Goal: Contribute content

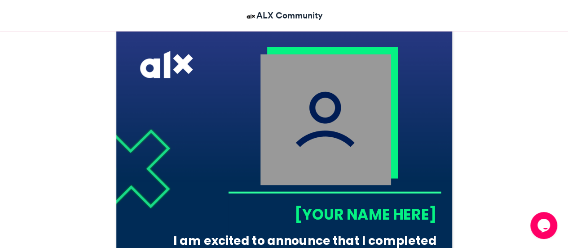
scroll to position [262, 0]
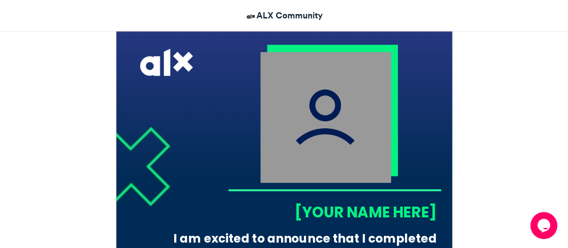
click at [295, 77] on img at bounding box center [325, 117] width 131 height 131
click at [323, 111] on img at bounding box center [325, 117] width 131 height 131
drag, startPoint x: 323, startPoint y: 111, endPoint x: 312, endPoint y: 106, distance: 12.1
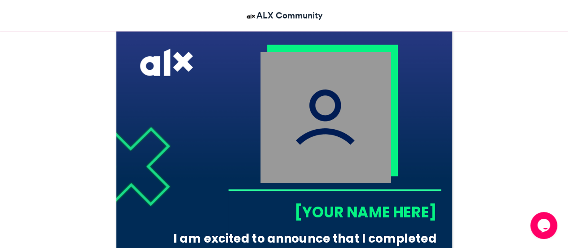
click at [312, 106] on img at bounding box center [325, 117] width 131 height 131
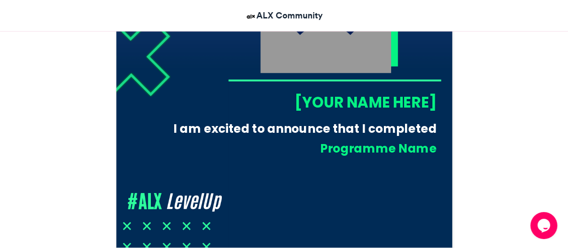
scroll to position [382, 0]
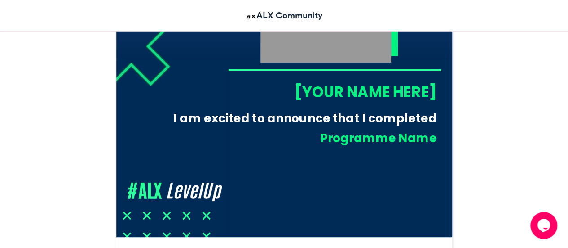
click at [339, 82] on div "[YOUR NAME HERE]" at bounding box center [332, 91] width 208 height 21
click at [342, 89] on div "[YOUR NAME HERE]" at bounding box center [332, 91] width 208 height 21
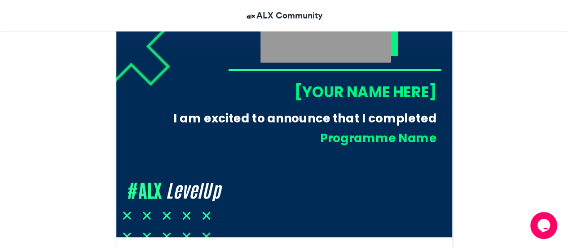
click at [342, 89] on div "[YOUR NAME HERE]" at bounding box center [332, 91] width 208 height 21
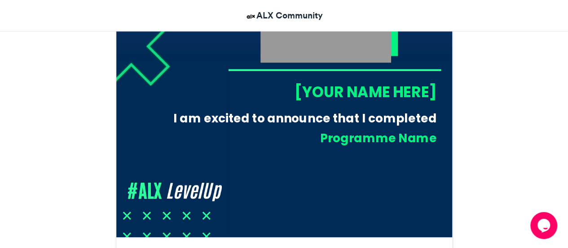
click at [342, 89] on div "[YOUR NAME HERE]" at bounding box center [332, 91] width 208 height 21
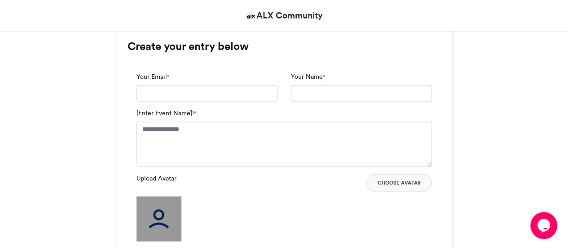
scroll to position [592, 0]
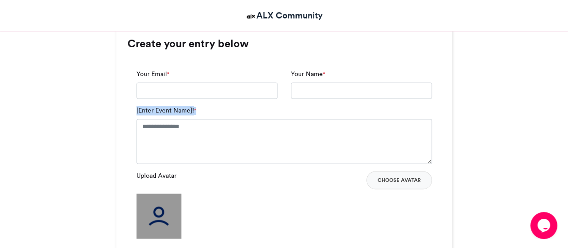
drag, startPoint x: 565, startPoint y: 91, endPoint x: 571, endPoint y: 116, distance: 25.8
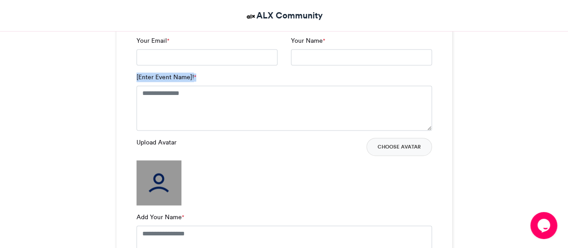
scroll to position [593, 0]
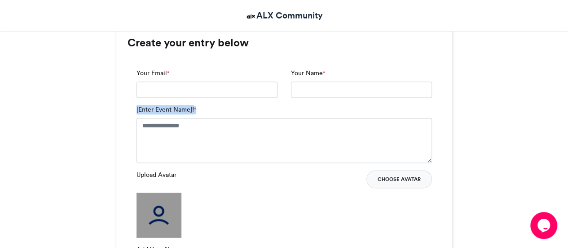
click at [392, 181] on button "Choose Avatar" at bounding box center [400, 179] width 66 height 18
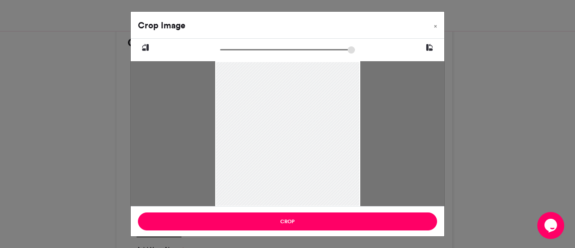
drag, startPoint x: 225, startPoint y: 49, endPoint x: 214, endPoint y: 46, distance: 10.7
click at [220, 46] on input "zoom" at bounding box center [287, 49] width 135 height 9
type input "*****"
click at [225, 52] on input "zoom" at bounding box center [287, 49] width 135 height 9
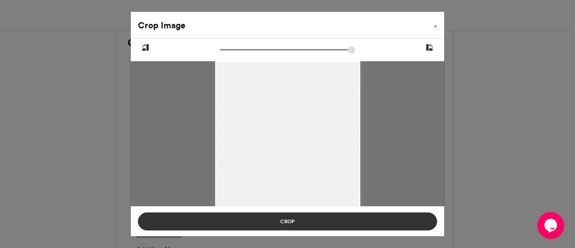
click at [261, 224] on button "Crop" at bounding box center [287, 221] width 299 height 18
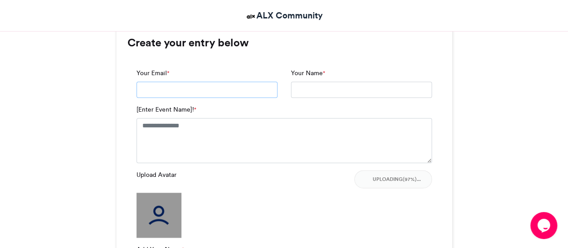
click at [182, 90] on input "Your Email *" at bounding box center [207, 89] width 141 height 16
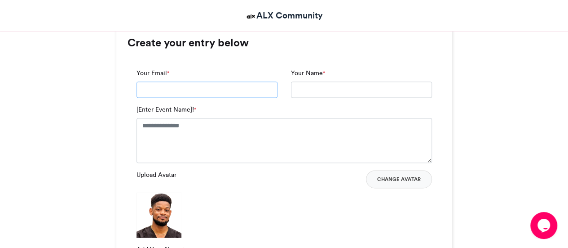
type input "**********"
click at [212, 125] on textarea "[Enter Event Name]! *" at bounding box center [285, 140] width 296 height 45
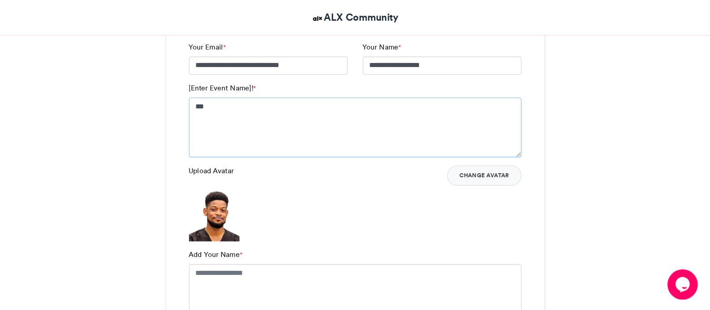
scroll to position [625, 0]
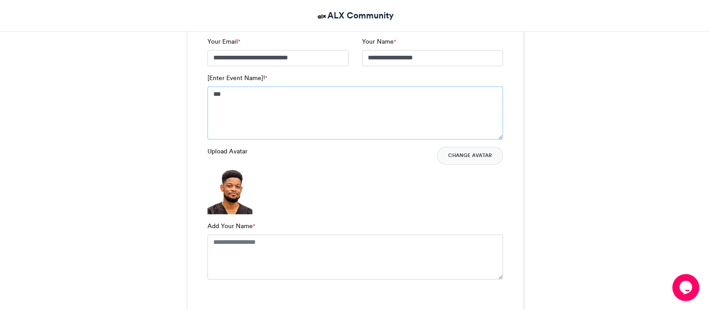
drag, startPoint x: 236, startPoint y: 76, endPoint x: 295, endPoint y: 95, distance: 61.8
click at [295, 95] on textarea "***" at bounding box center [356, 112] width 296 height 53
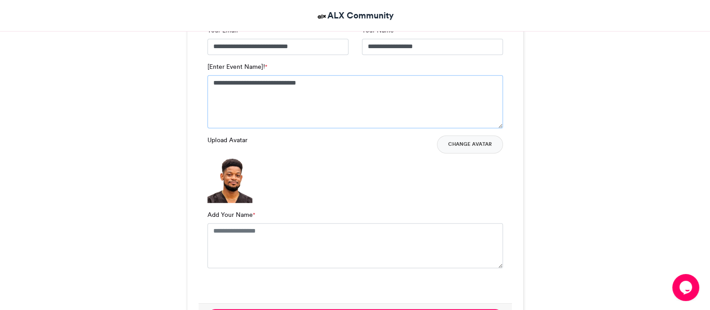
scroll to position [628, 0]
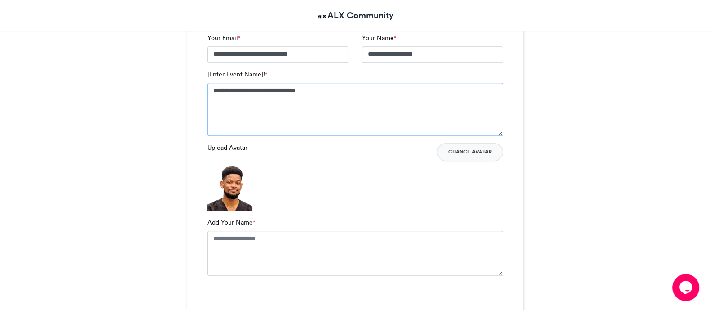
click at [281, 92] on textarea "**********" at bounding box center [356, 109] width 296 height 53
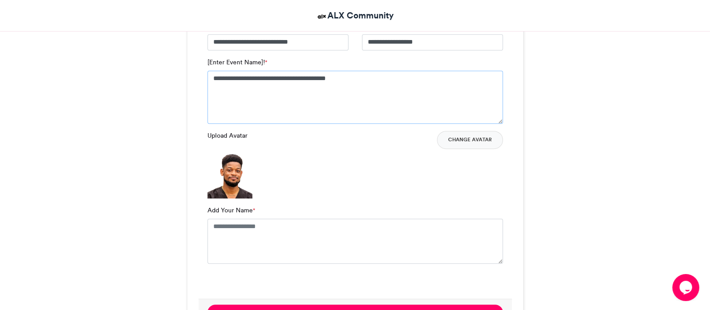
scroll to position [642, 0]
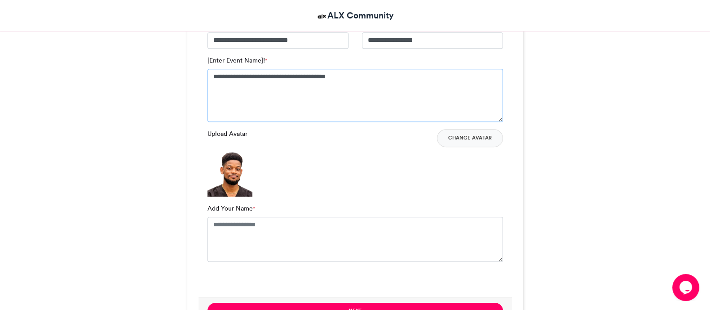
type textarea "**********"
click at [341, 69] on textarea "**********" at bounding box center [356, 95] width 296 height 53
click at [245, 223] on textarea "Add Your Name *" at bounding box center [356, 239] width 296 height 45
type textarea "**********"
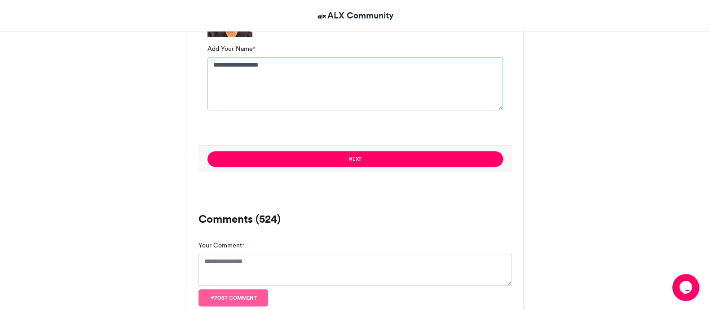
scroll to position [802, 0]
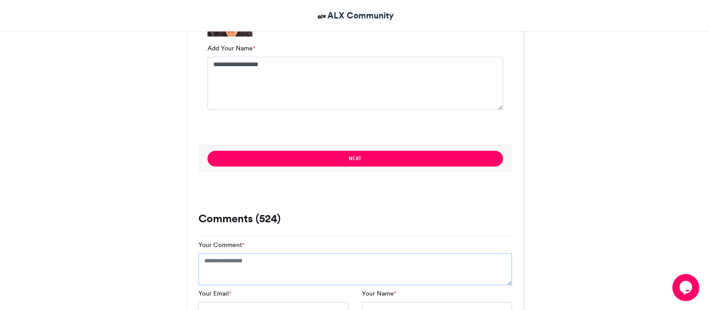
click at [220, 247] on textarea "Your Comment *" at bounding box center [356, 269] width 314 height 32
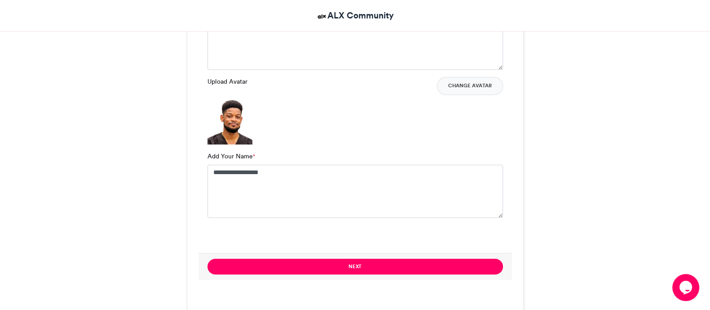
scroll to position [693, 0]
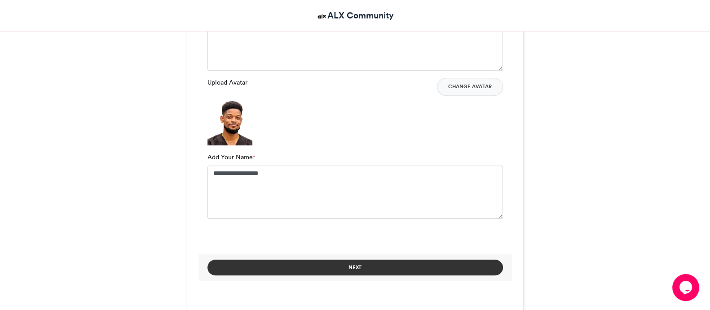
click at [282, 247] on button "Next" at bounding box center [356, 267] width 296 height 16
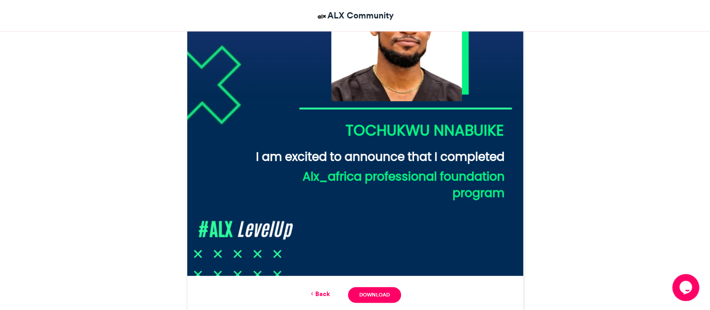
scroll to position [346, 0]
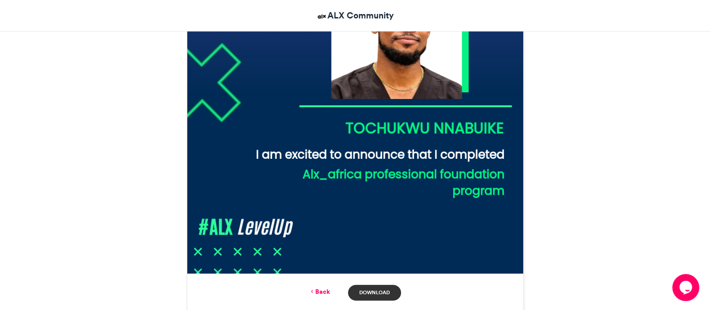
click at [372, 247] on link "Download" at bounding box center [374, 292] width 53 height 16
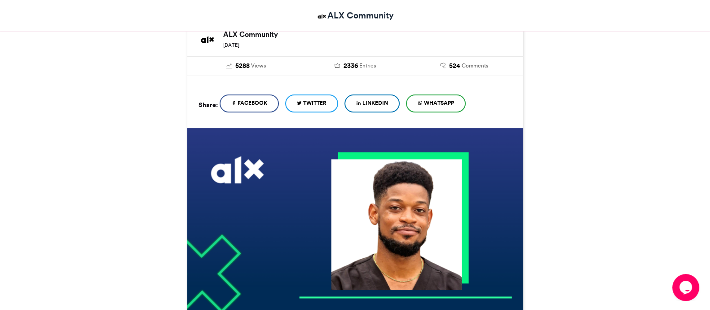
scroll to position [147, 0]
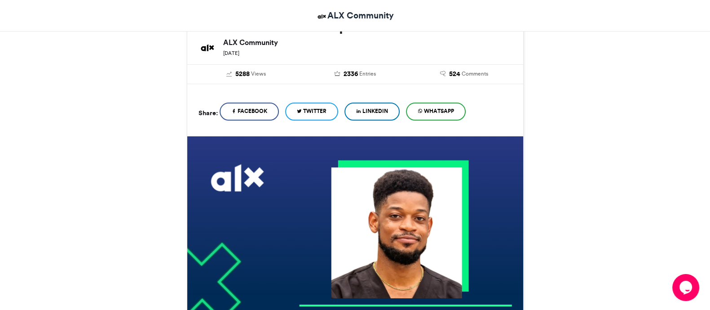
click at [448, 107] on span "WhatsApp" at bounding box center [439, 111] width 30 height 8
click at [327, 109] on span "Twitter" at bounding box center [314, 111] width 23 height 8
